Goal: Task Accomplishment & Management: Use online tool/utility

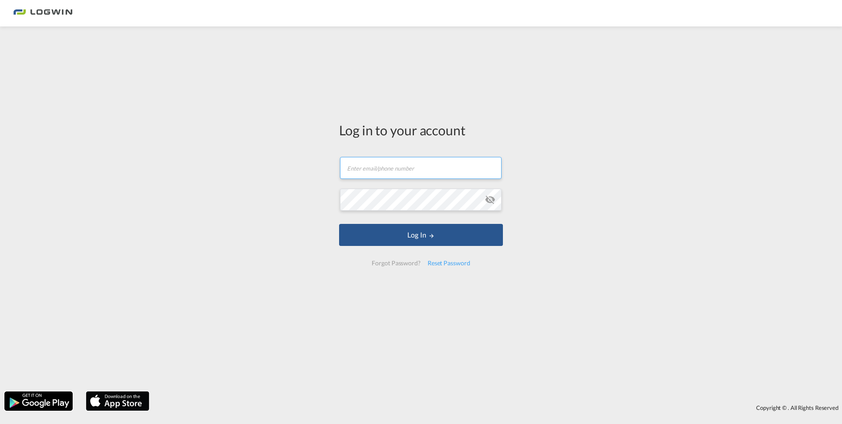
click at [268, 165] on input "text" at bounding box center [421, 168] width 162 height 22
type input "[EMAIL_ADDRESS][PERSON_NAME][DOMAIN_NAME]"
click at [268, 165] on button "Log In" at bounding box center [421, 235] width 164 height 22
